Goal: Information Seeking & Learning: Learn about a topic

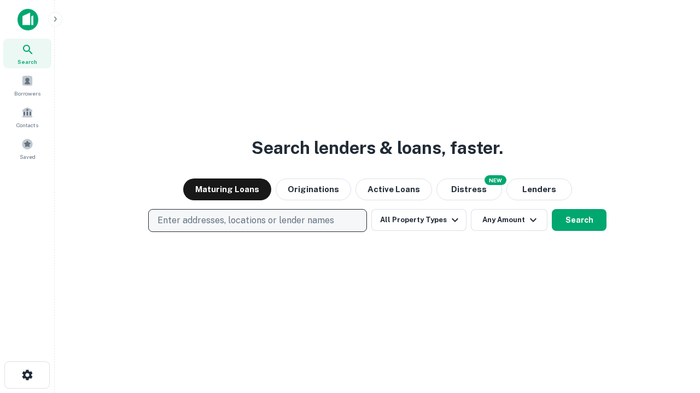
click at [257, 221] on p "Enter addresses, locations or lender names" at bounding box center [245, 220] width 177 height 13
type input "**********"
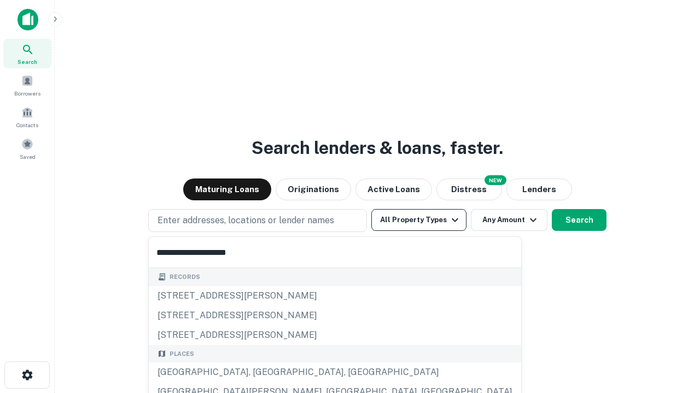
click at [261, 373] on div "[GEOGRAPHIC_DATA], [GEOGRAPHIC_DATA], [GEOGRAPHIC_DATA]" at bounding box center [335, 373] width 372 height 20
click at [419, 220] on button "All Property Types" at bounding box center [418, 220] width 95 height 22
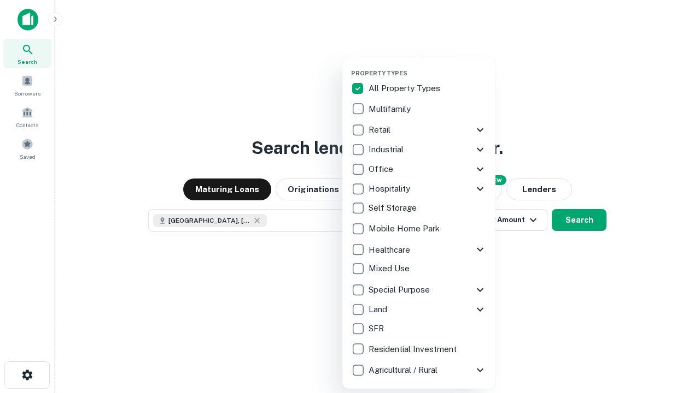
click at [427, 66] on button "button" at bounding box center [427, 66] width 153 height 1
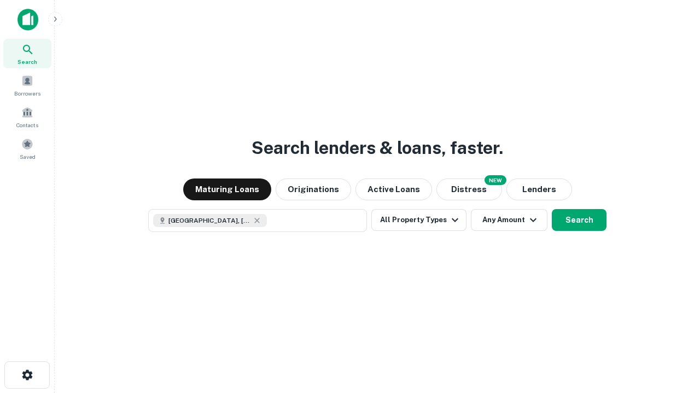
scroll to position [17, 0]
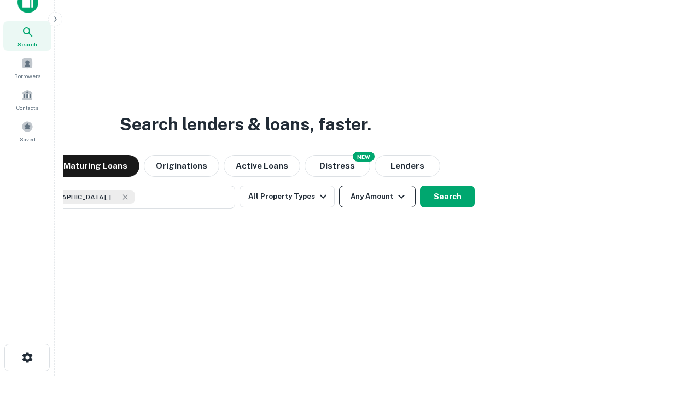
click at [339, 186] on button "Any Amount" at bounding box center [377, 197] width 77 height 22
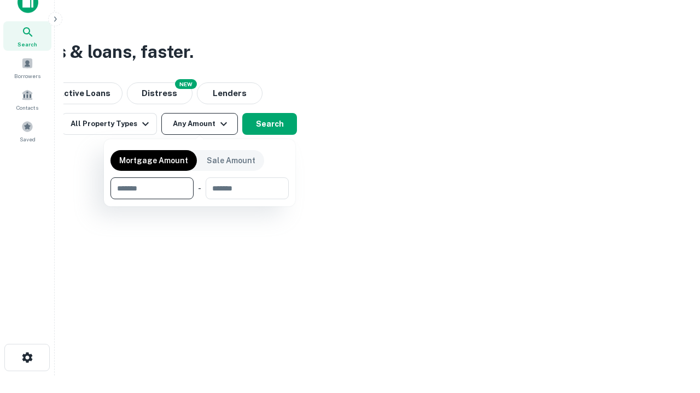
type input "*******"
click at [199, 199] on button "button" at bounding box center [199, 199] width 178 height 1
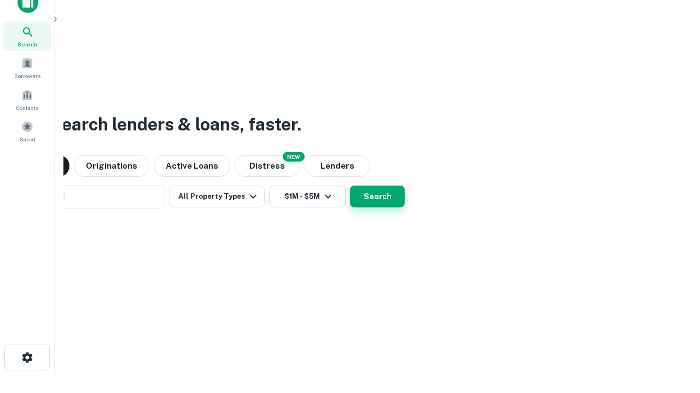
click at [350, 186] on button "Search" at bounding box center [377, 197] width 55 height 22
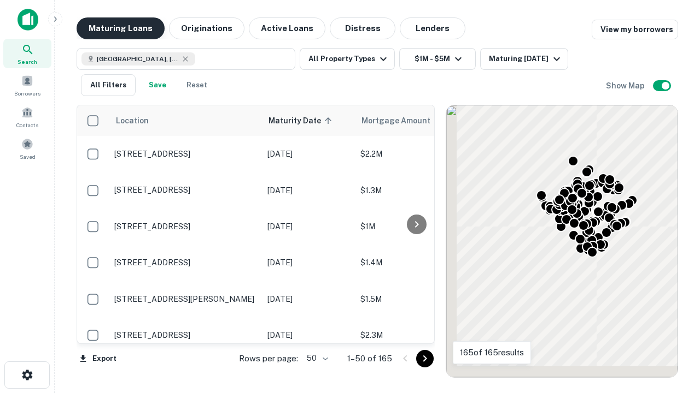
click at [120, 28] on button "Maturing Loans" at bounding box center [121, 28] width 88 height 22
